Goal: Register for event/course

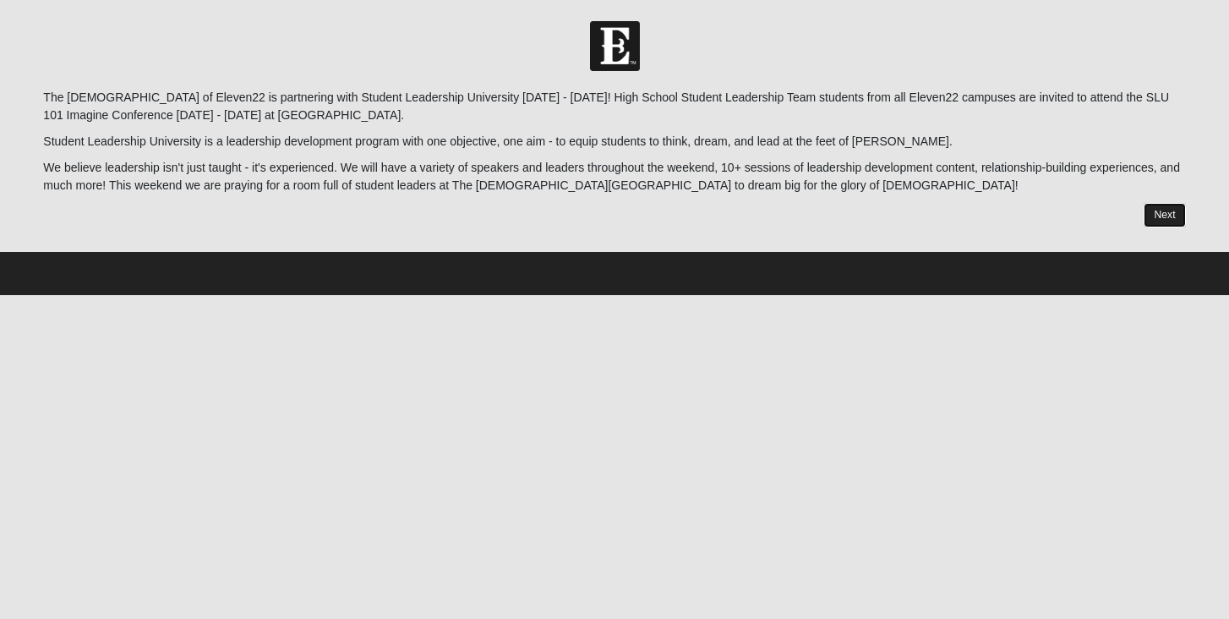
click at [1152, 215] on link "Next" at bounding box center [1164, 215] width 41 height 25
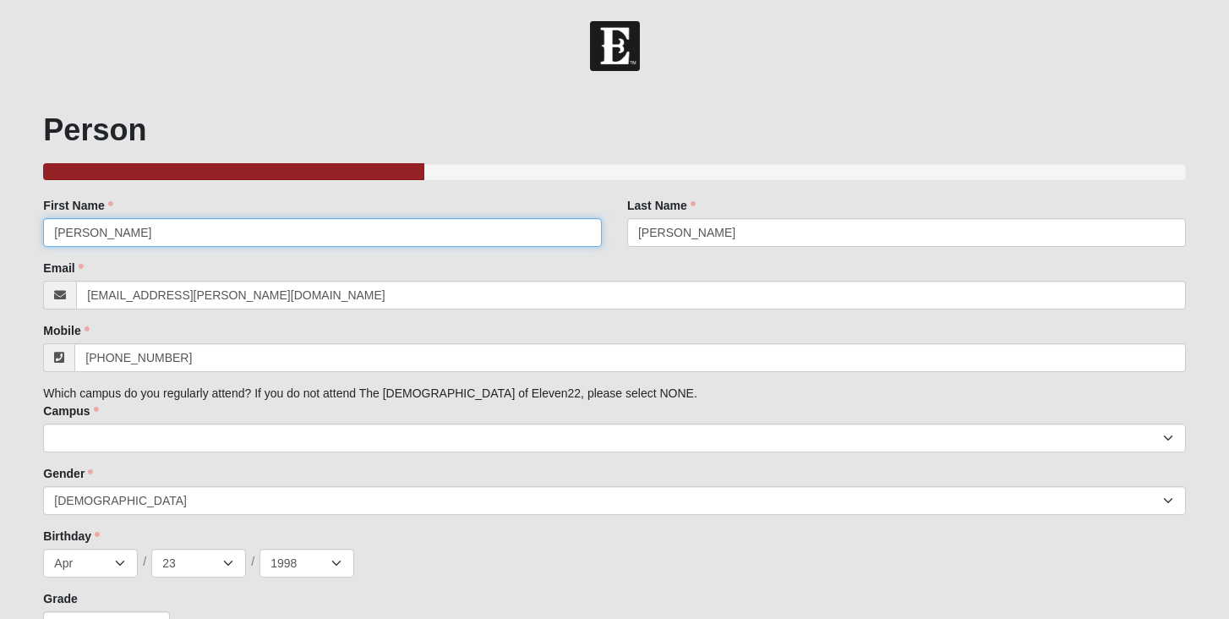
click at [241, 234] on input "[PERSON_NAME]" at bounding box center [322, 232] width 559 height 29
type input "[PERSON_NAME]"
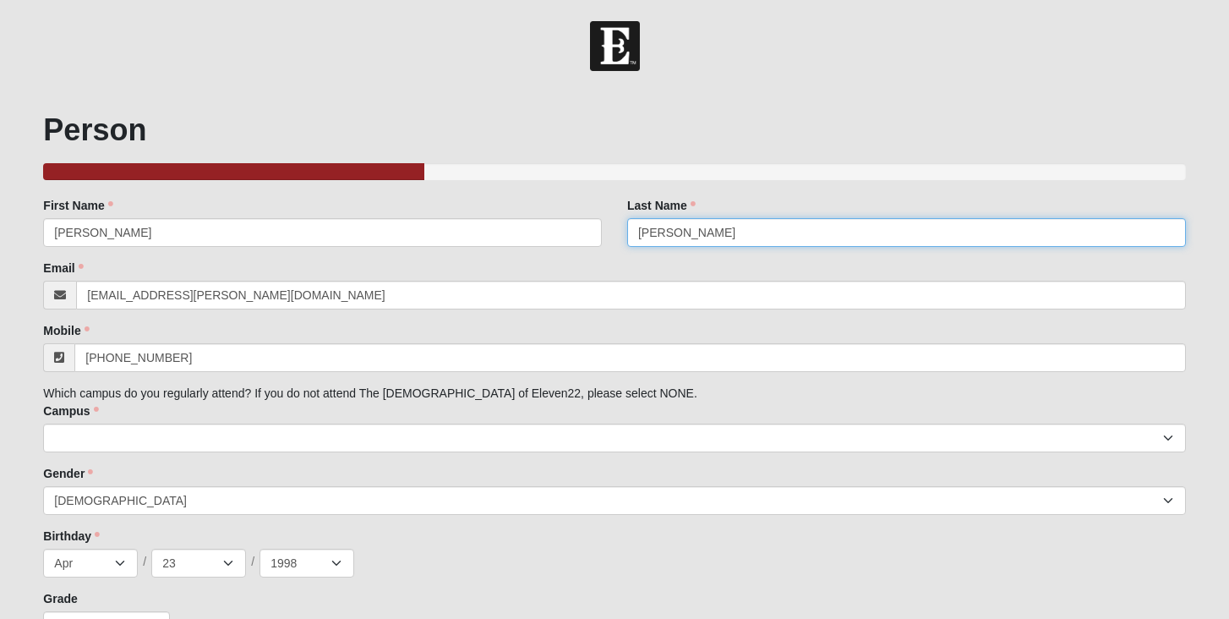
click at [731, 231] on input "[PERSON_NAME]" at bounding box center [906, 232] width 559 height 29
type input "[PERSON_NAME]"
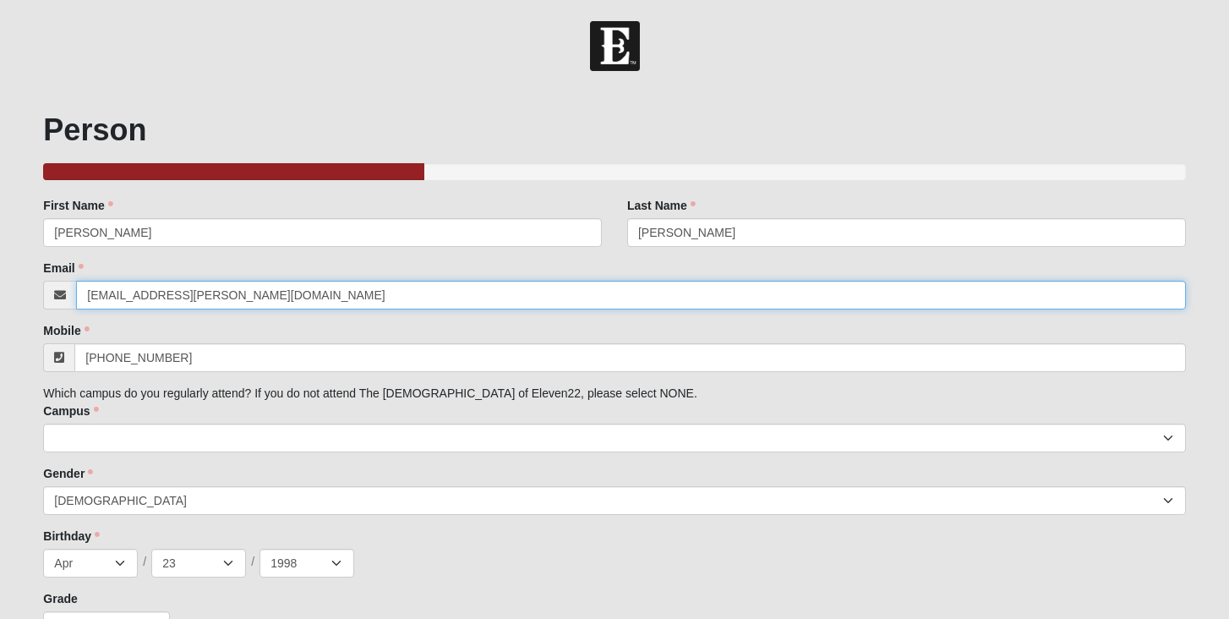
drag, startPoint x: 223, startPoint y: 298, endPoint x: 84, endPoint y: 294, distance: 139.6
click at [84, 294] on input "[EMAIL_ADDRESS][PERSON_NAME][DOMAIN_NAME]" at bounding box center [630, 295] width 1109 height 29
paste input "[EMAIL_ADDRESS]"
type input "[EMAIL_ADDRESS][DOMAIN_NAME]"
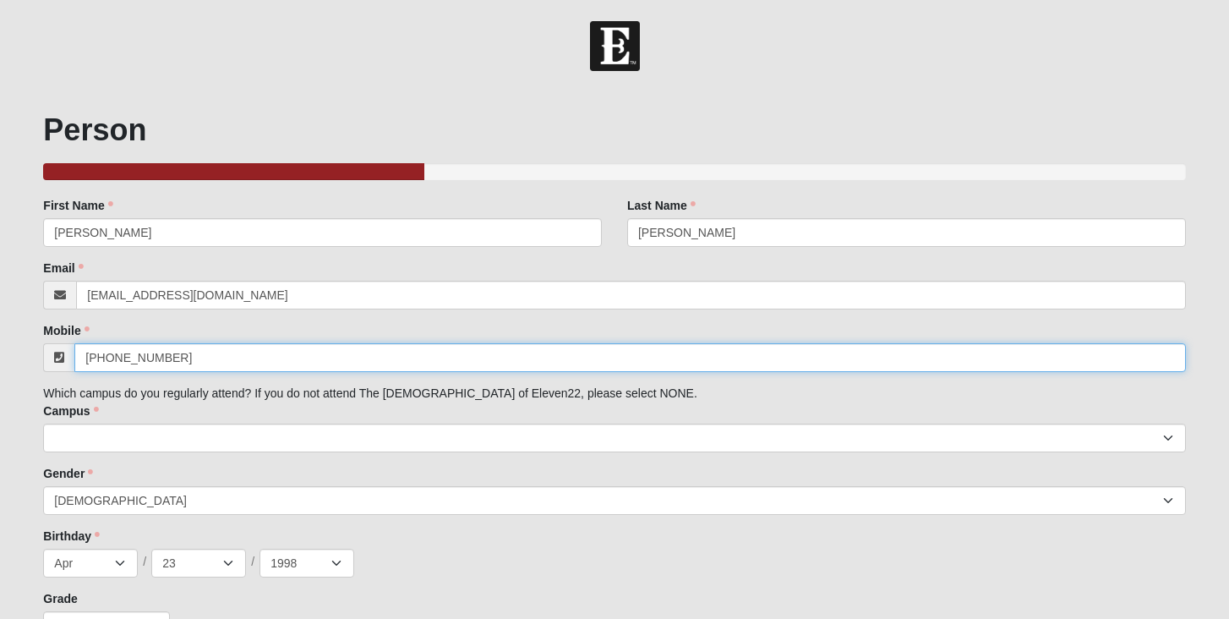
drag, startPoint x: 220, startPoint y: 359, endPoint x: 63, endPoint y: 344, distance: 157.2
click at [63, 345] on div "[PHONE_NUMBER]" at bounding box center [614, 357] width 1142 height 29
paste input "732) 720-9946"
type input "[PHONE_NUMBER]"
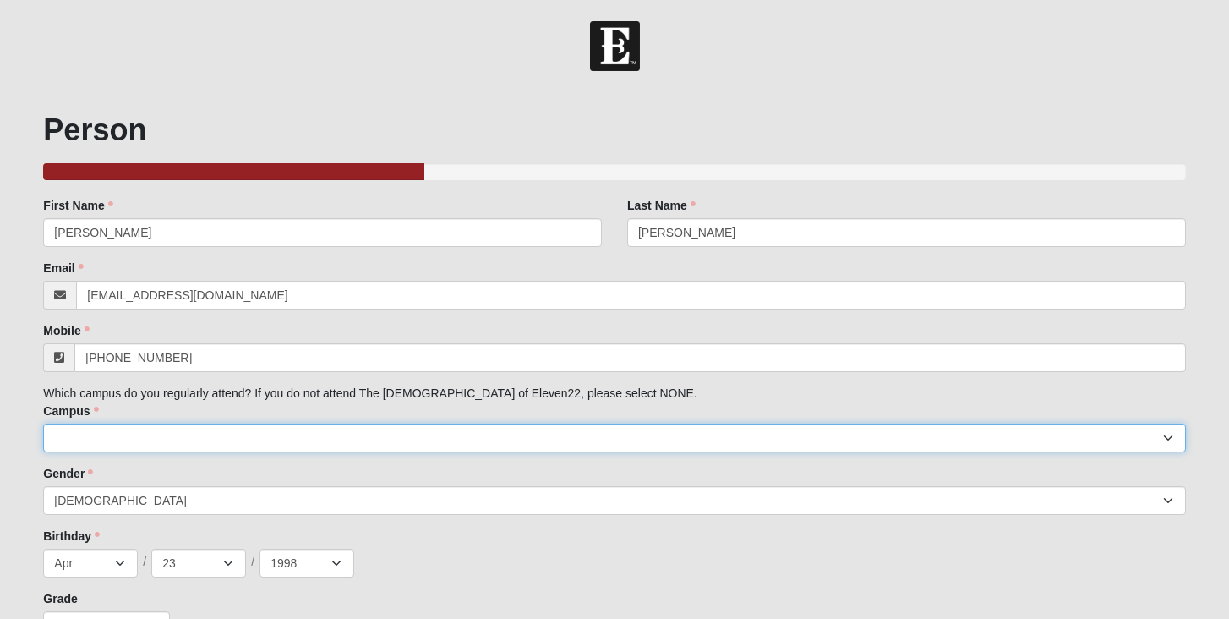
click at [196, 441] on select "[GEOGRAPHIC_DATA] [GEOGRAPHIC_DATA] (Coming Soon) Eleven22 Online [PERSON_NAME]…" at bounding box center [614, 438] width 1142 height 29
select select "4"
click at [43, 424] on select "[GEOGRAPHIC_DATA] [GEOGRAPHIC_DATA] (Coming Soon) Eleven22 Online [PERSON_NAME]…" at bounding box center [614, 438] width 1142 height 29
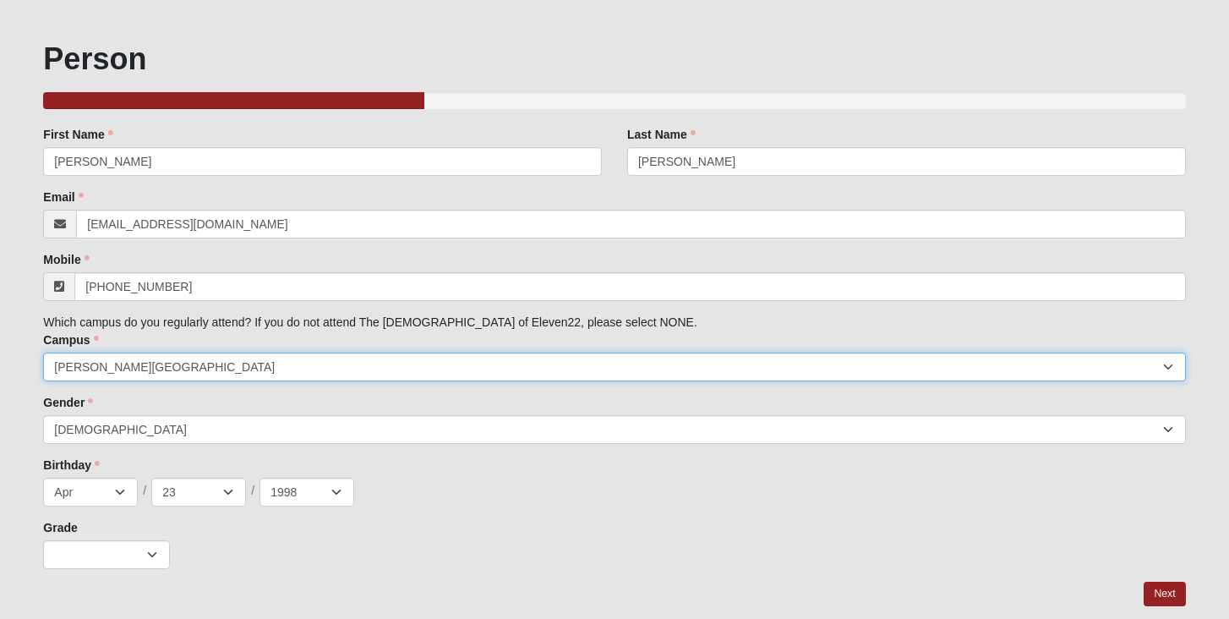
scroll to position [126, 0]
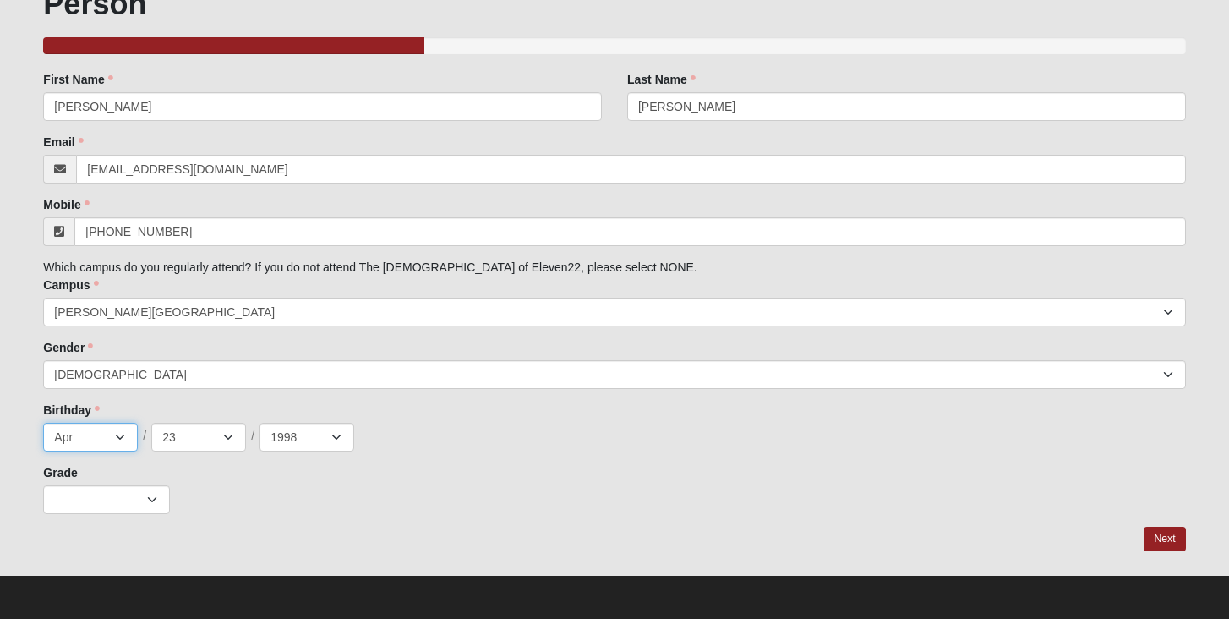
click at [120, 439] on select "Jan Feb Mar Apr May Jun [DATE] Aug Sep Oct Nov Dec" at bounding box center [90, 437] width 95 height 29
select select "3"
click at [43, 423] on select "Jan Feb Mar Apr May Jun [DATE] Aug Sep Oct Nov Dec" at bounding box center [90, 437] width 95 height 29
click at [239, 438] on select "1 2 3 4 5 6 7 8 9 10 11 12 13 14 15 16 17 18 19 20 21 22 23 24 25 26 27 28 29 3…" at bounding box center [198, 437] width 95 height 29
select select "7"
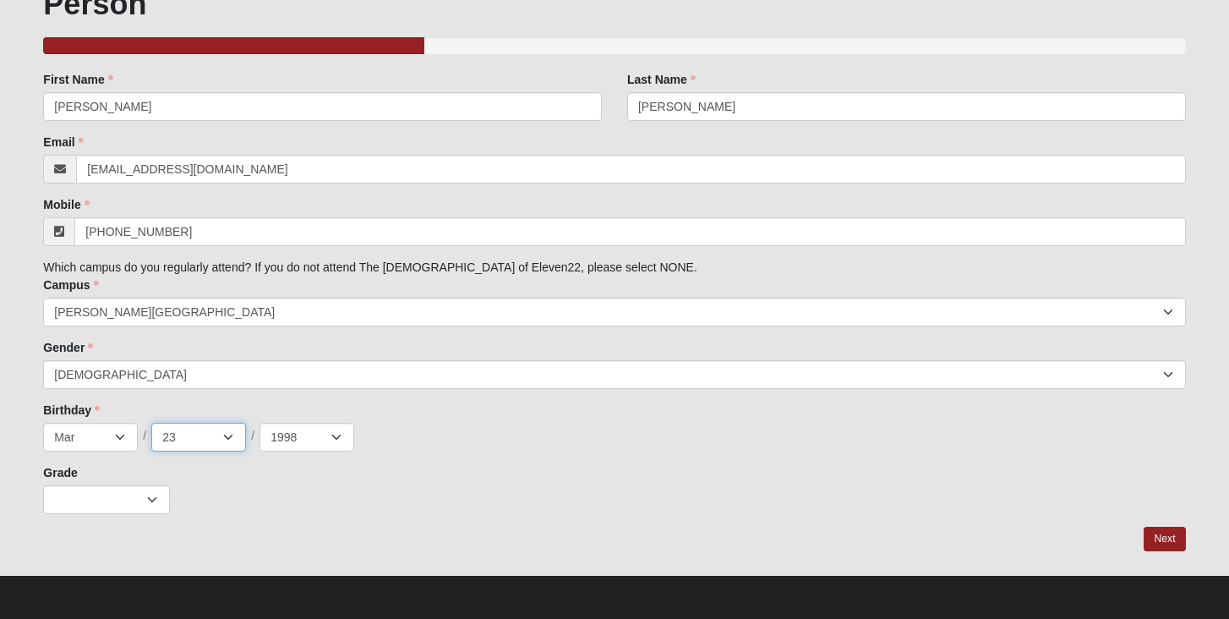
click at [151, 423] on select "1 2 3 4 5 6 7 8 9 10 11 12 13 14 15 16 17 18 19 20 21 22 23 24 25 26 27 28 29 3…" at bounding box center [198, 437] width 95 height 29
click at [337, 436] on select "2025 2024 2023 2022 2021 2020 2019 2018 2017 2016 2015 2014 2013 2012 2011 2010…" at bounding box center [307, 437] width 95 height 29
select select "2011"
click at [260, 423] on select "2025 2024 2023 2022 2021 2020 2019 2018 2017 2016 2015 2014 2013 2012 2011 2010…" at bounding box center [307, 437] width 95 height 29
click at [140, 505] on select "K 1st 2nd 3rd 4th 5th 6th 7th 8th 9th 10th 11th 12th" at bounding box center [106, 499] width 127 height 29
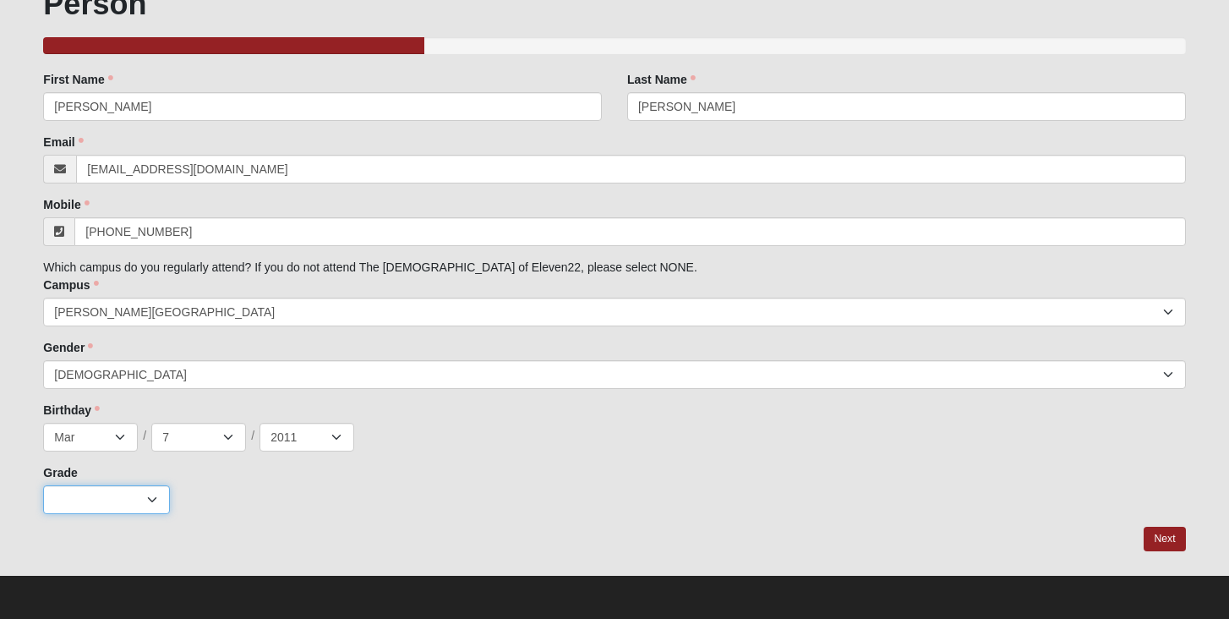
select select "3"
click at [43, 485] on select "K 1st 2nd 3rd 4th 5th 6th 7th 8th 9th 10th 11th 12th" at bounding box center [106, 499] width 127 height 29
click at [1152, 538] on link "Next" at bounding box center [1164, 539] width 41 height 25
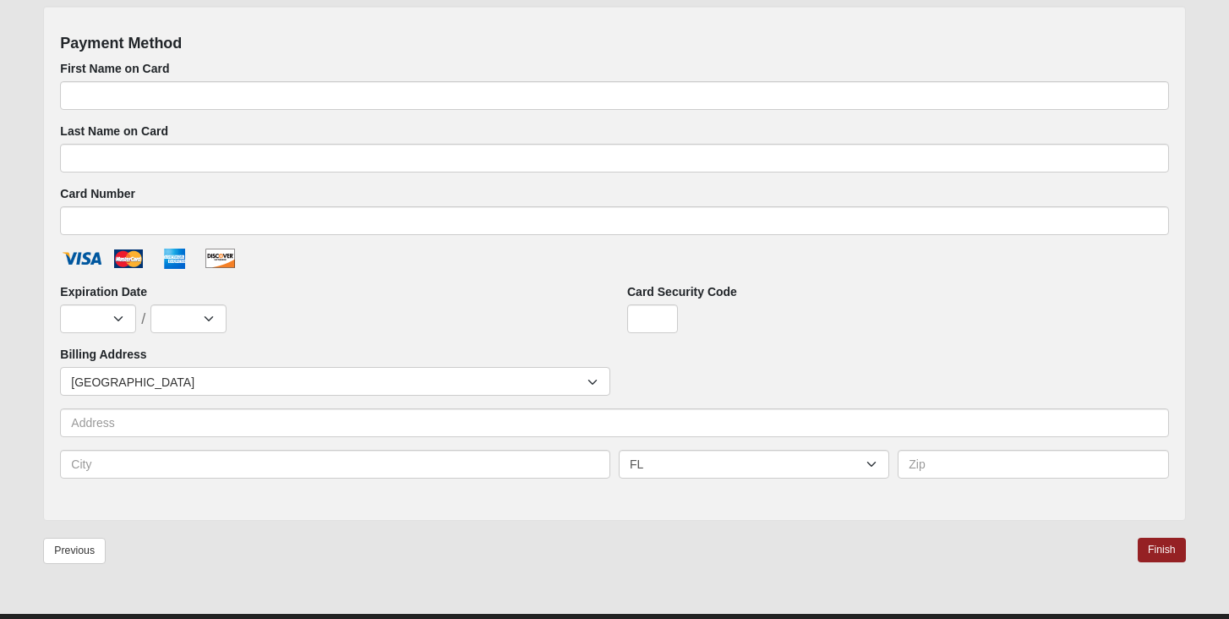
scroll to position [757, 0]
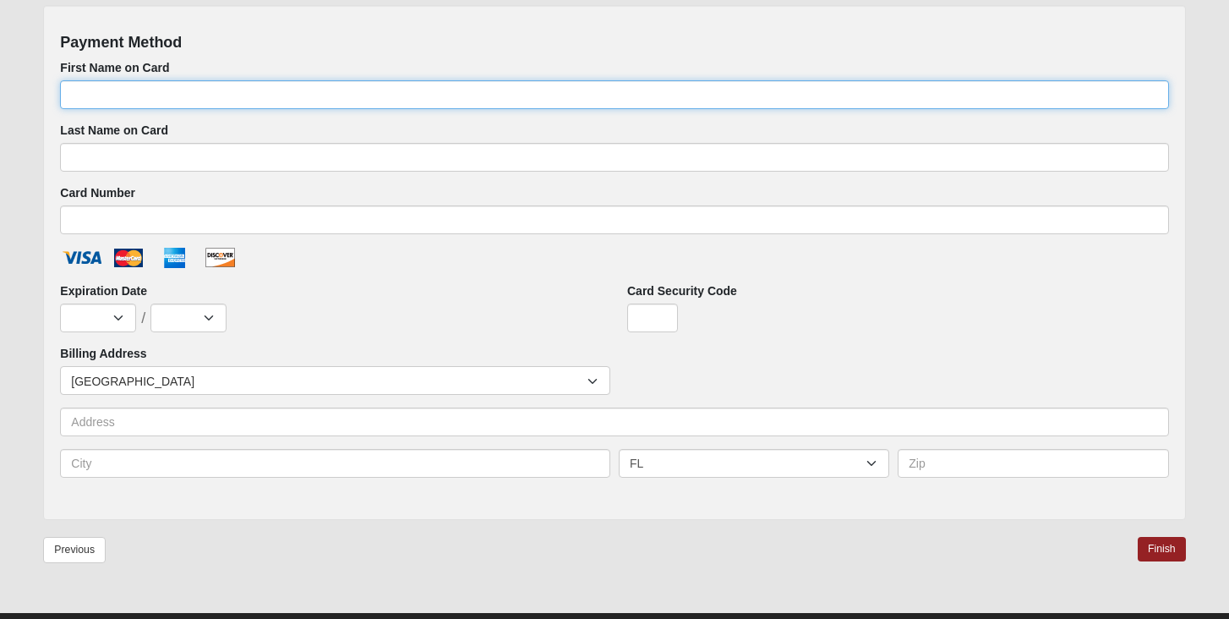
click at [178, 97] on input "First Name on Card" at bounding box center [614, 94] width 1108 height 29
type input "[PERSON_NAME]"
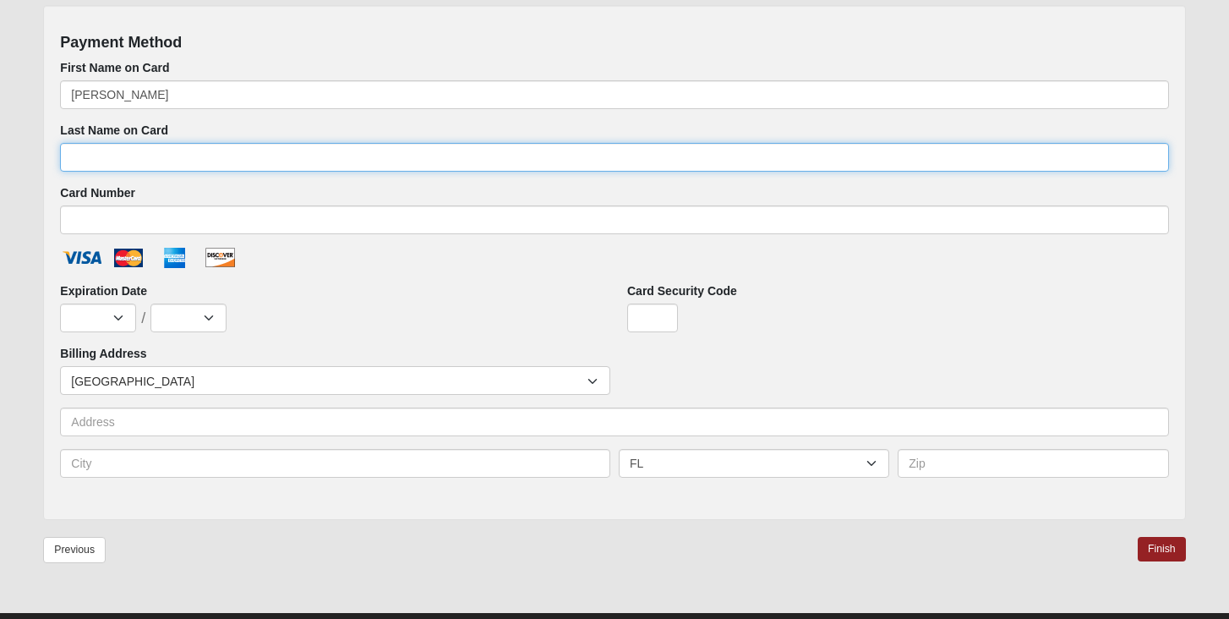
type input "[PERSON_NAME]"
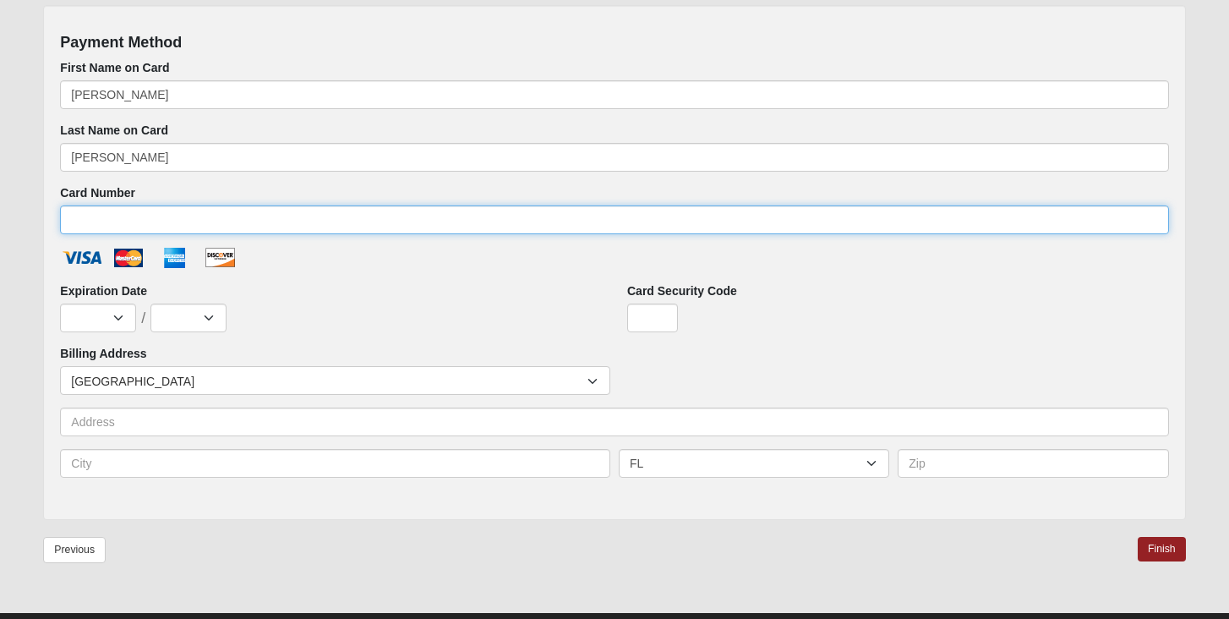
type input "[CREDIT_CARD_NUMBER]"
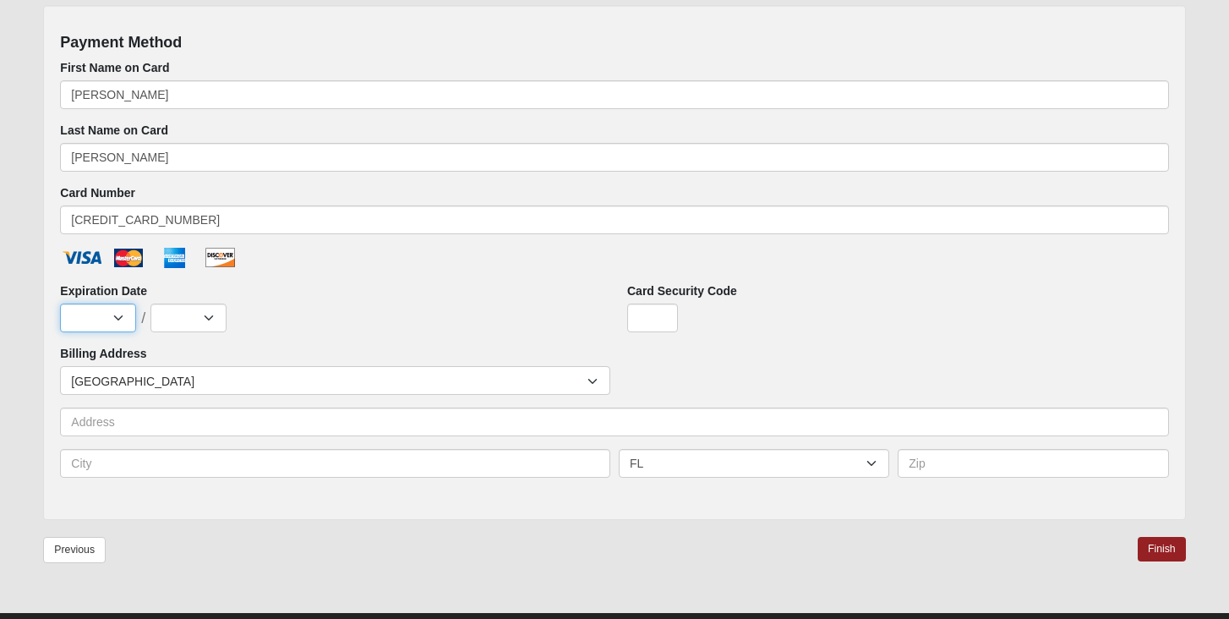
select select "6"
select select "2026"
type input "048"
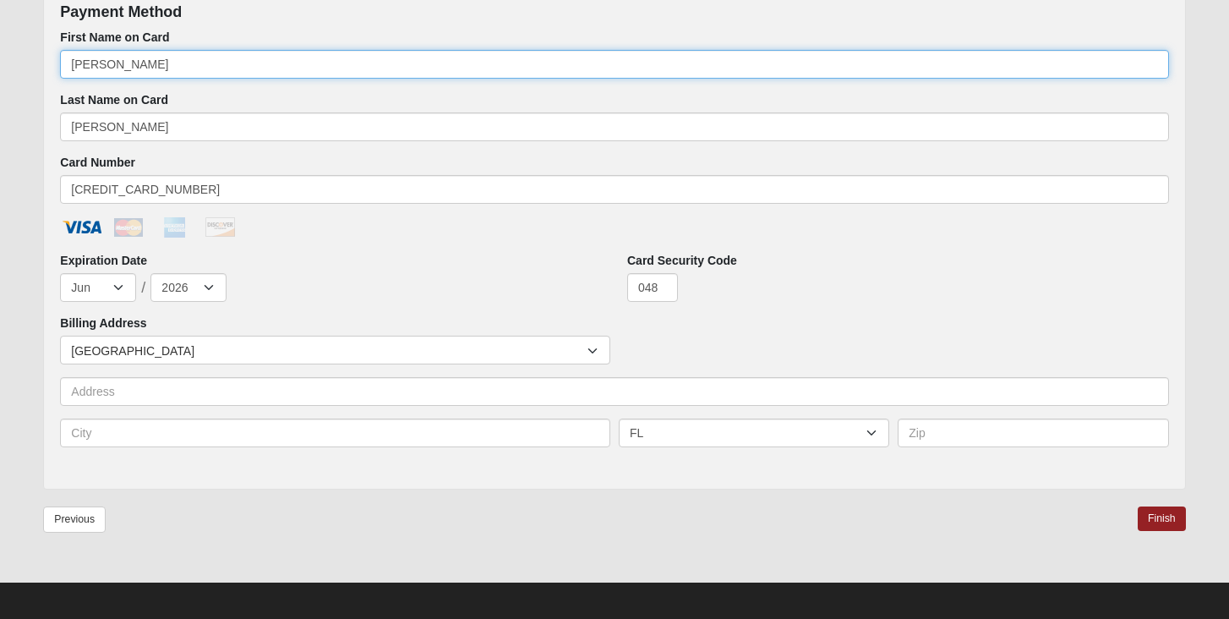
scroll to position [790, 0]
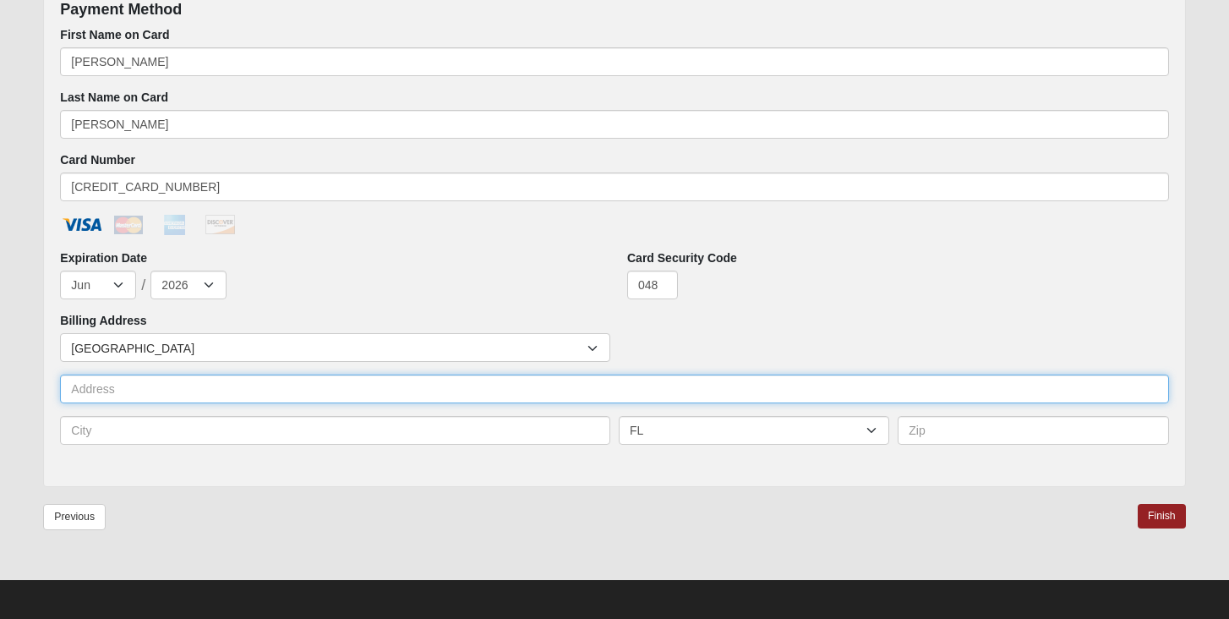
click at [534, 388] on input "text" at bounding box center [614, 389] width 1108 height 29
type input "[STREET_ADDRESS]"
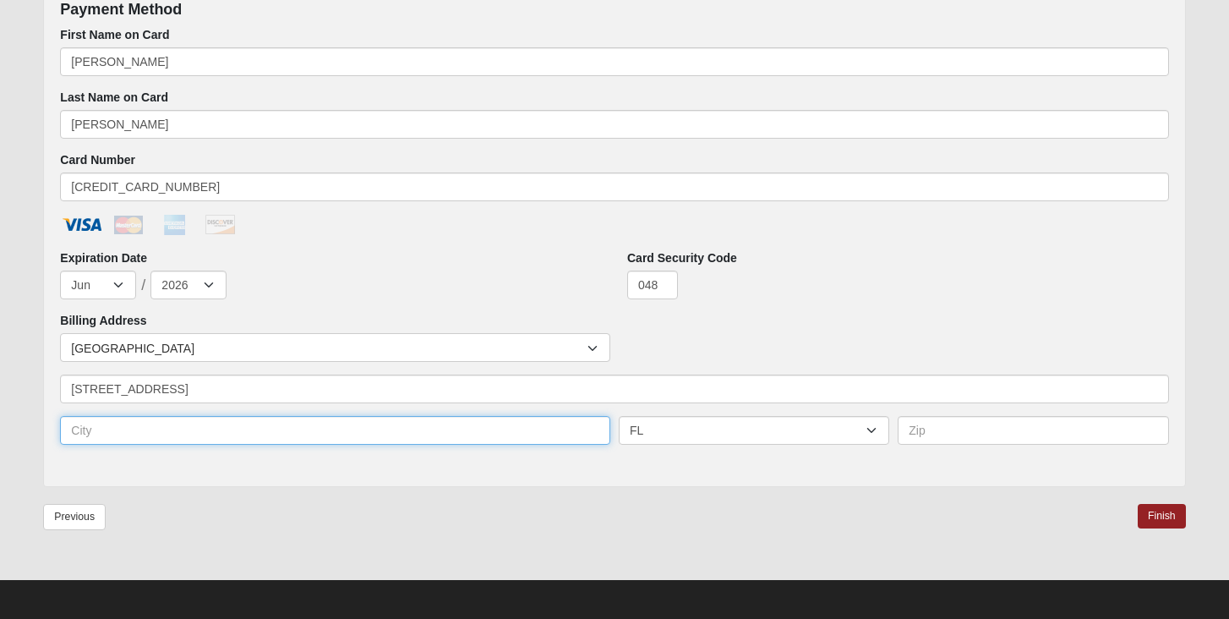
type input "[GEOGRAPHIC_DATA]"
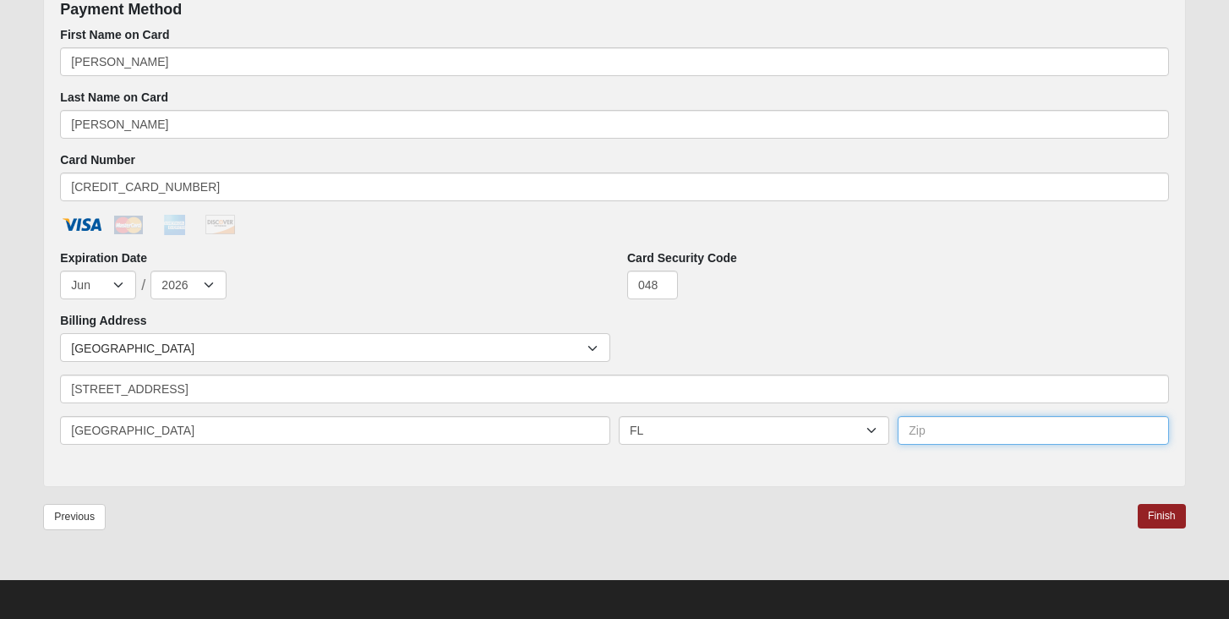
type input "32250"
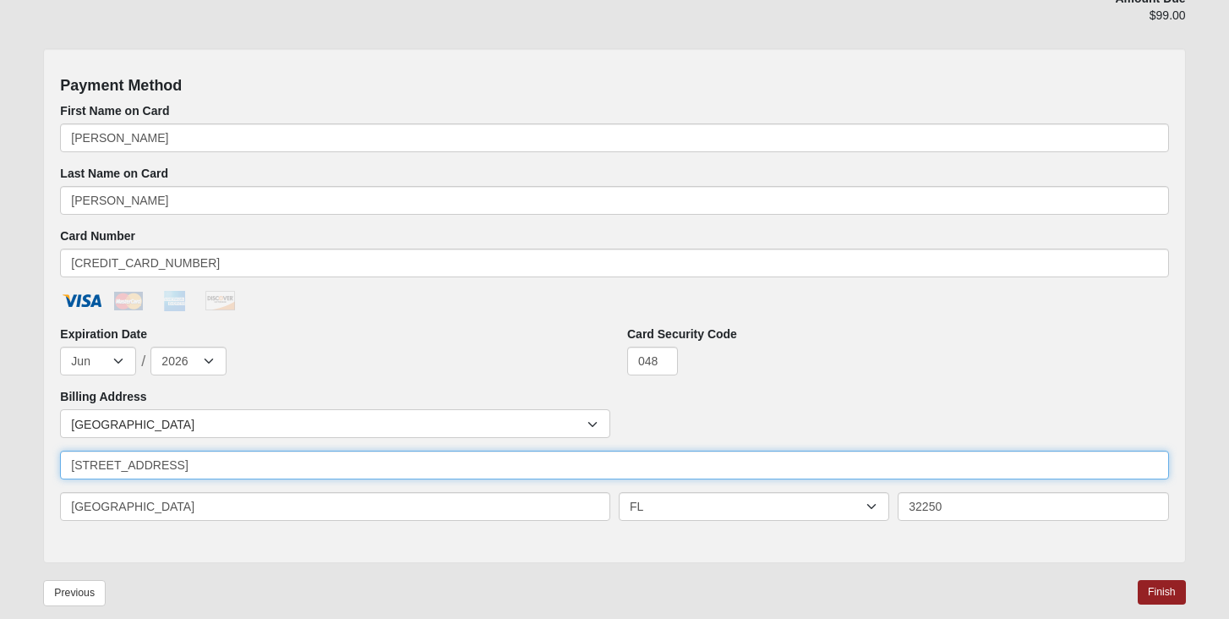
scroll to position [794, 0]
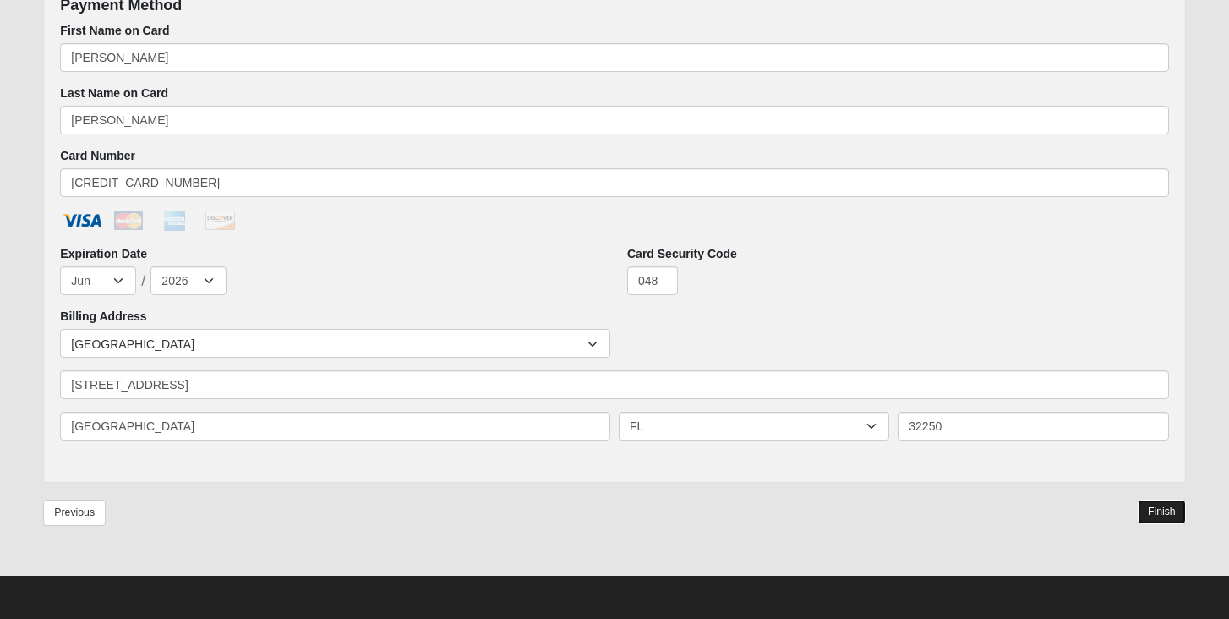
click at [1169, 519] on link "Finish" at bounding box center [1162, 512] width 48 height 25
